Goal: Information Seeking & Learning: Stay updated

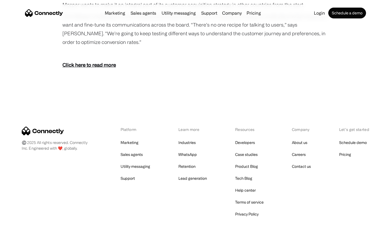
scroll to position [743, 0]
